Goal: Information Seeking & Learning: Learn about a topic

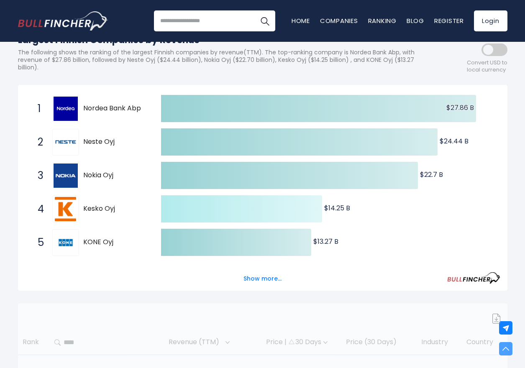
scroll to position [110, 0]
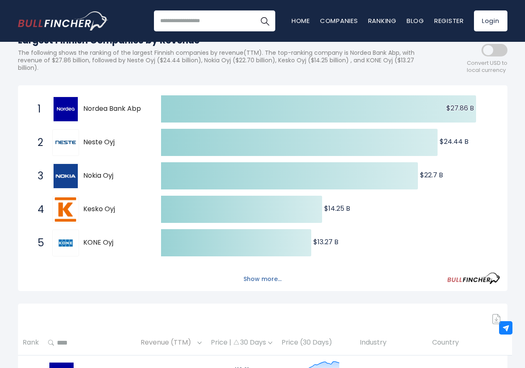
click at [263, 277] on button "Show more..." at bounding box center [262, 279] width 48 height 14
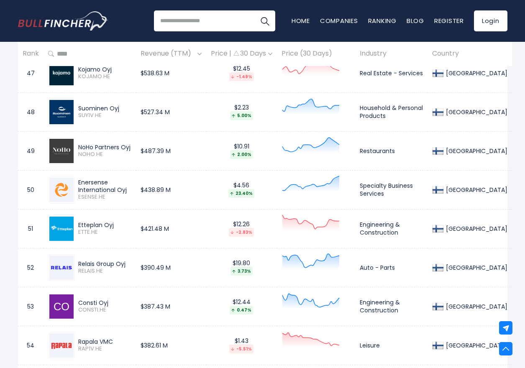
scroll to position [2361, 0]
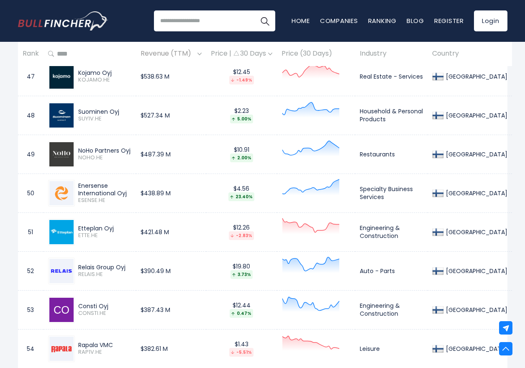
click at [122, 147] on div "NoHo Partners Oyj" at bounding box center [104, 151] width 53 height 8
click at [122, 148] on div "NoHo Partners Oyj" at bounding box center [104, 151] width 53 height 8
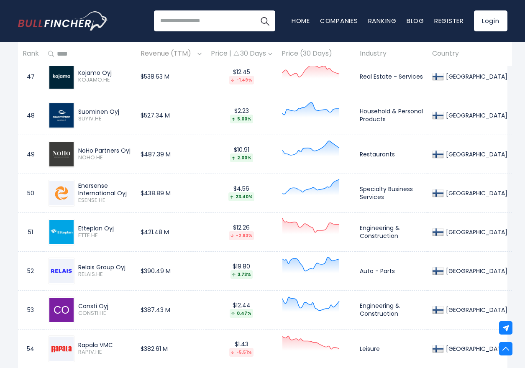
click at [122, 148] on div "NoHo Partners Oyj" at bounding box center [104, 151] width 53 height 8
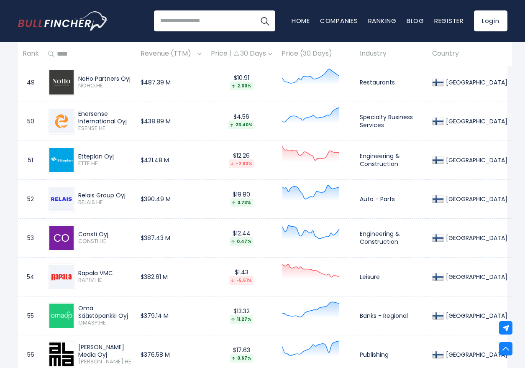
scroll to position [2433, 0]
click at [130, 130] on span "ESENSE.HE" at bounding box center [104, 128] width 53 height 7
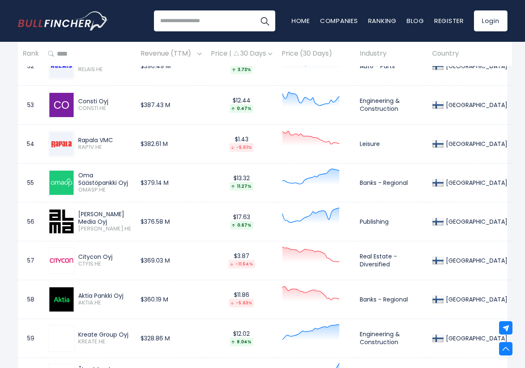
scroll to position [2581, 0]
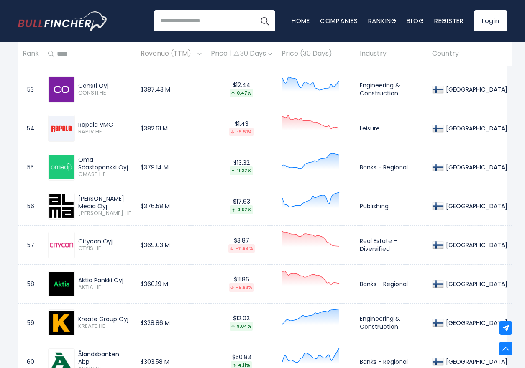
click at [105, 84] on div "Consti Oyj" at bounding box center [104, 86] width 53 height 8
click at [110, 124] on div "Rapala VMC" at bounding box center [104, 125] width 53 height 8
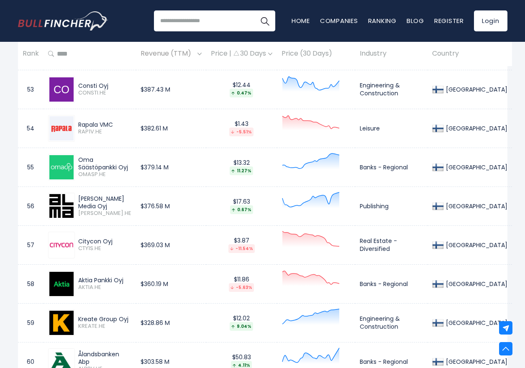
click at [110, 124] on div "Rapala VMC" at bounding box center [104, 125] width 53 height 8
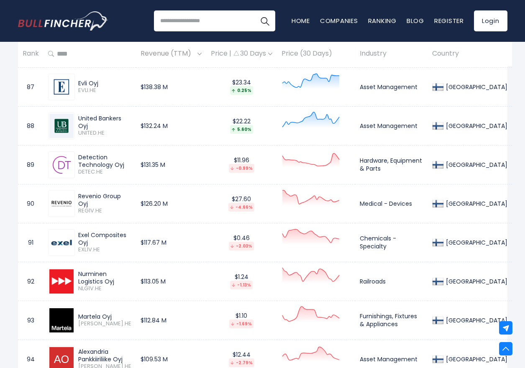
scroll to position [3855, 0]
